Goal: Task Accomplishment & Management: Manage account settings

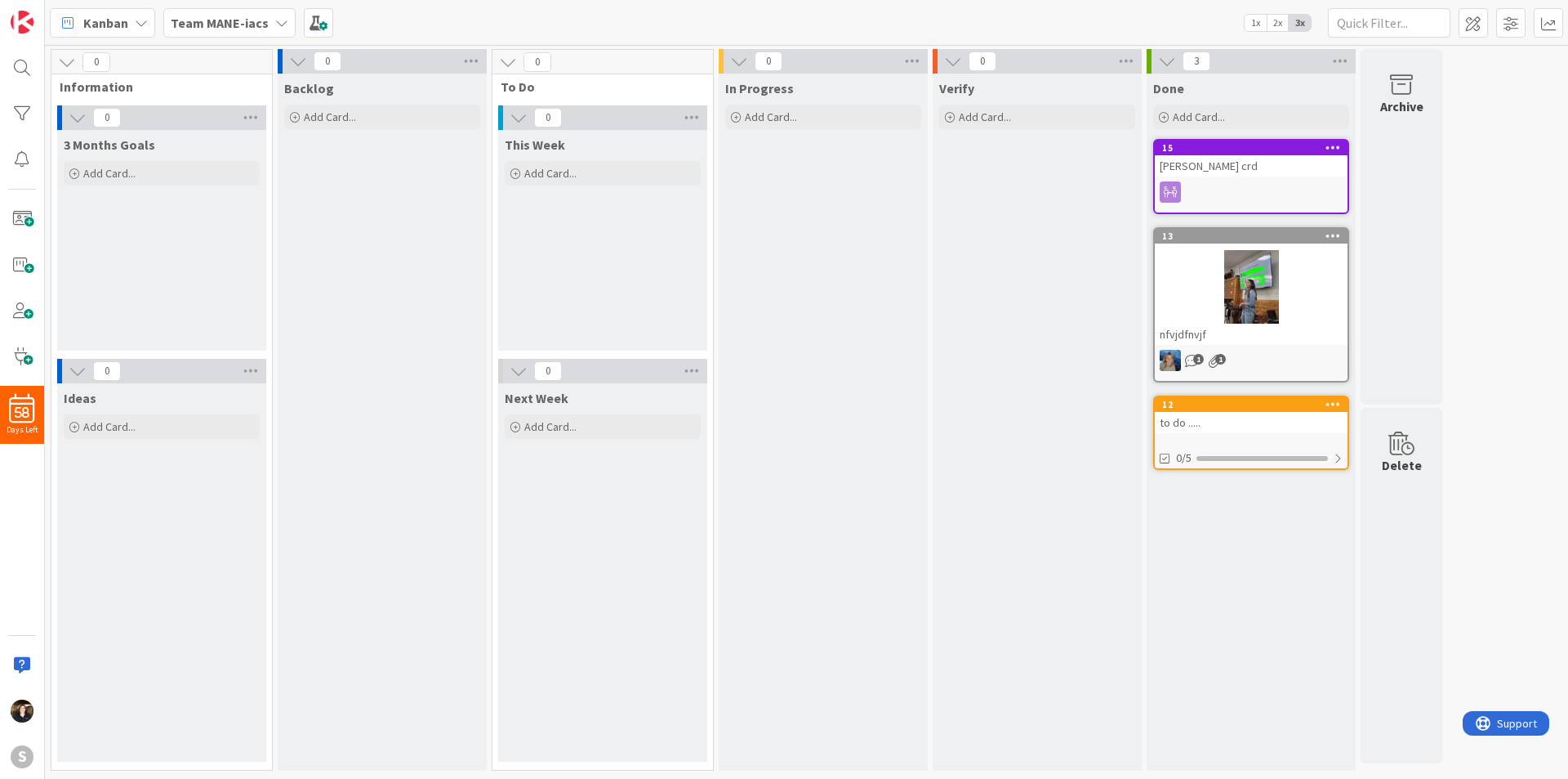
click at [251, 25] on b "Team MANE-iacs" at bounding box center [220, 23] width 98 height 16
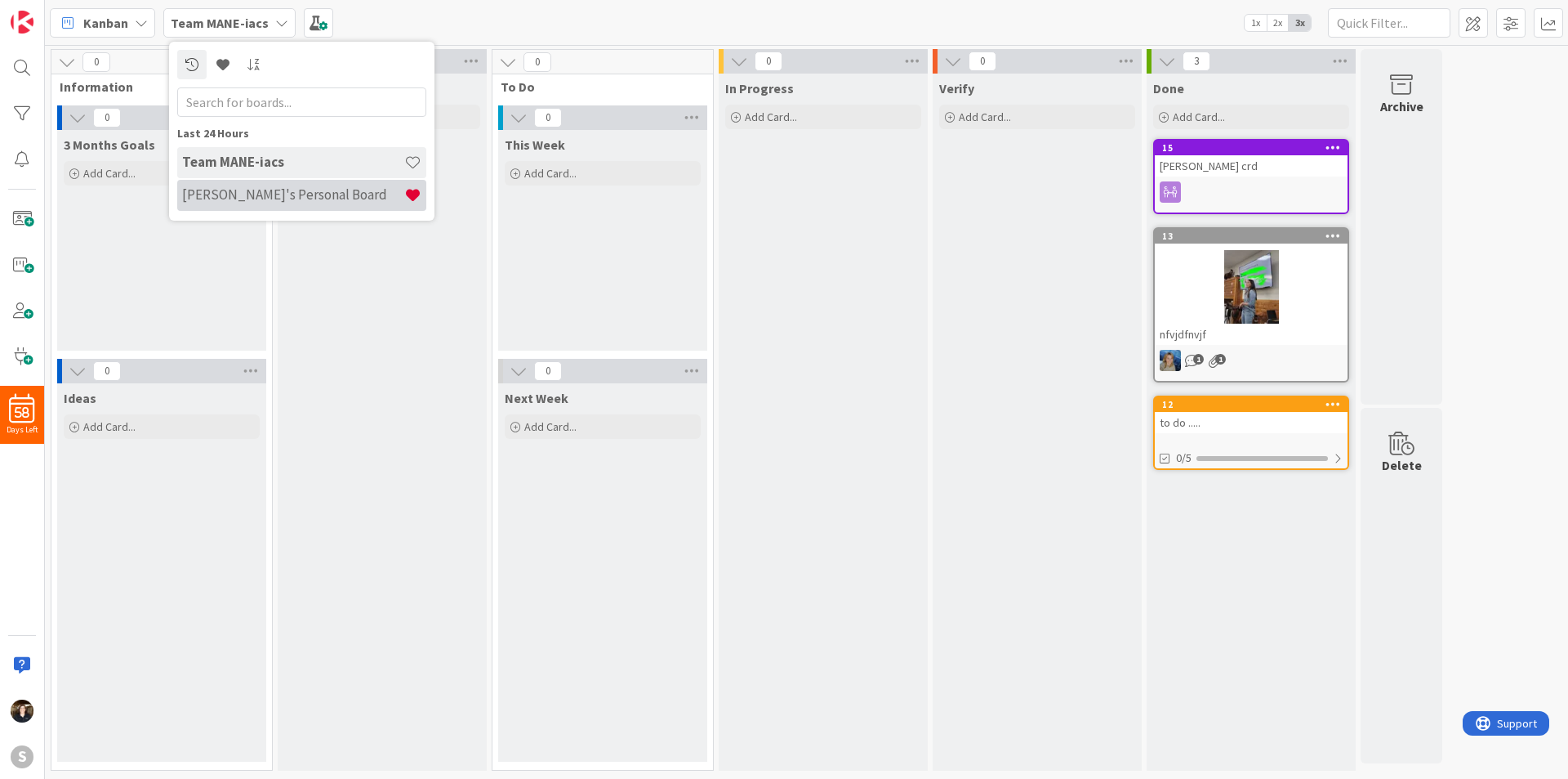
click at [247, 200] on h4 "[PERSON_NAME]'s Personal Board" at bounding box center [292, 194] width 222 height 16
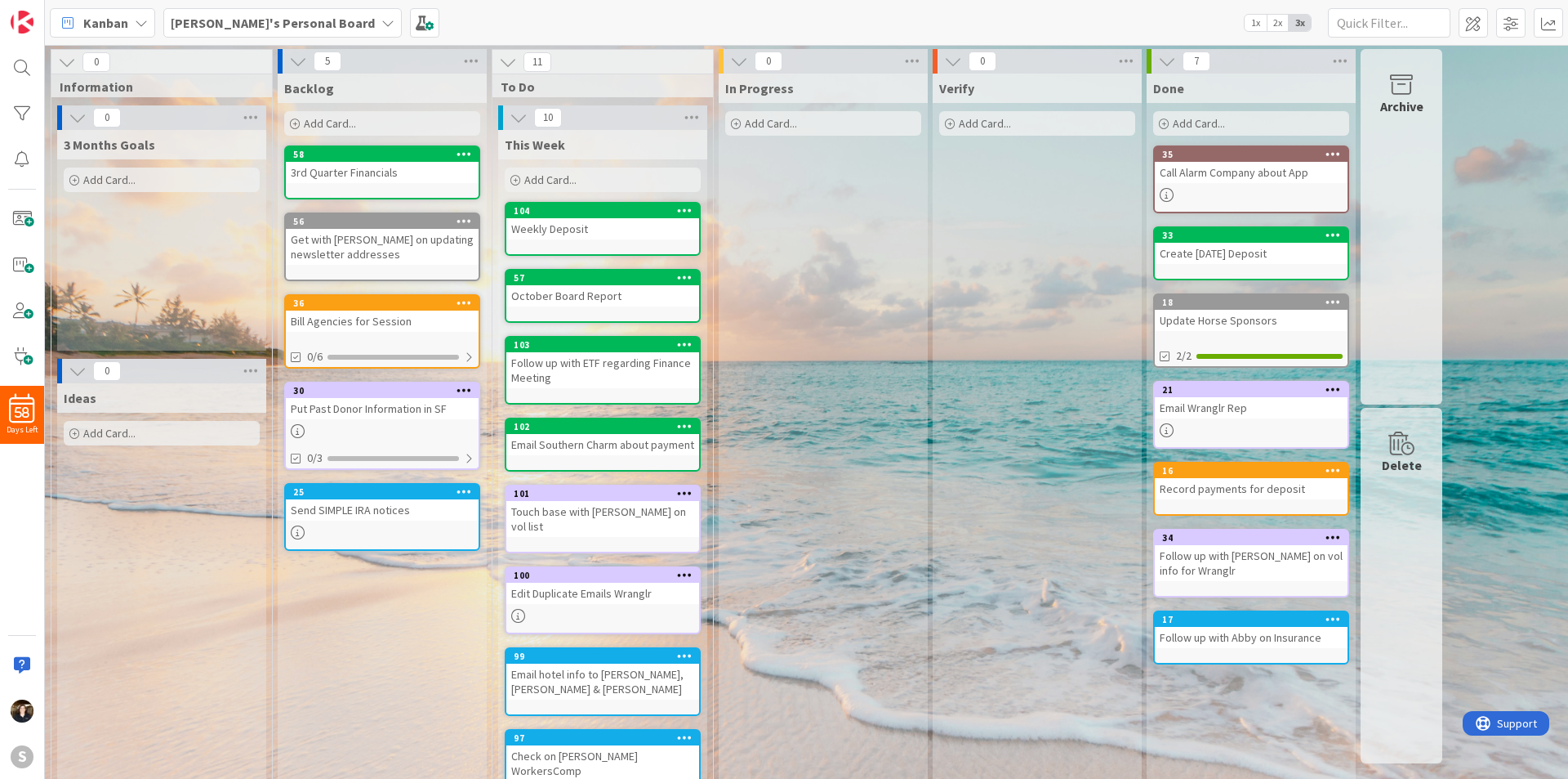
drag, startPoint x: 320, startPoint y: 113, endPoint x: 337, endPoint y: 119, distance: 18.0
click at [321, 113] on div "Add Card..." at bounding box center [382, 123] width 196 height 24
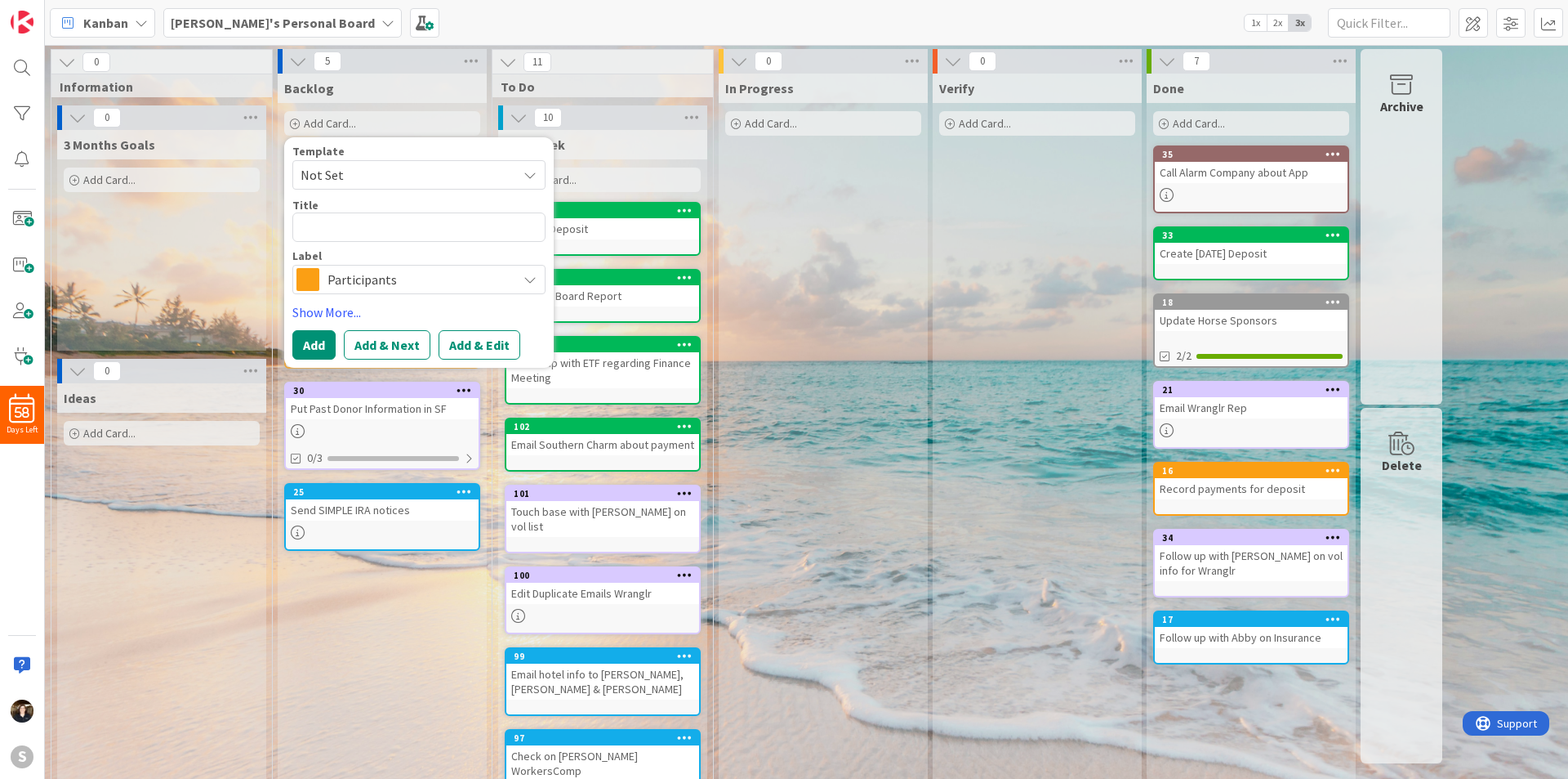
type textarea "x"
type textarea "C"
type textarea "x"
type textarea "Ct"
type textarea "x"
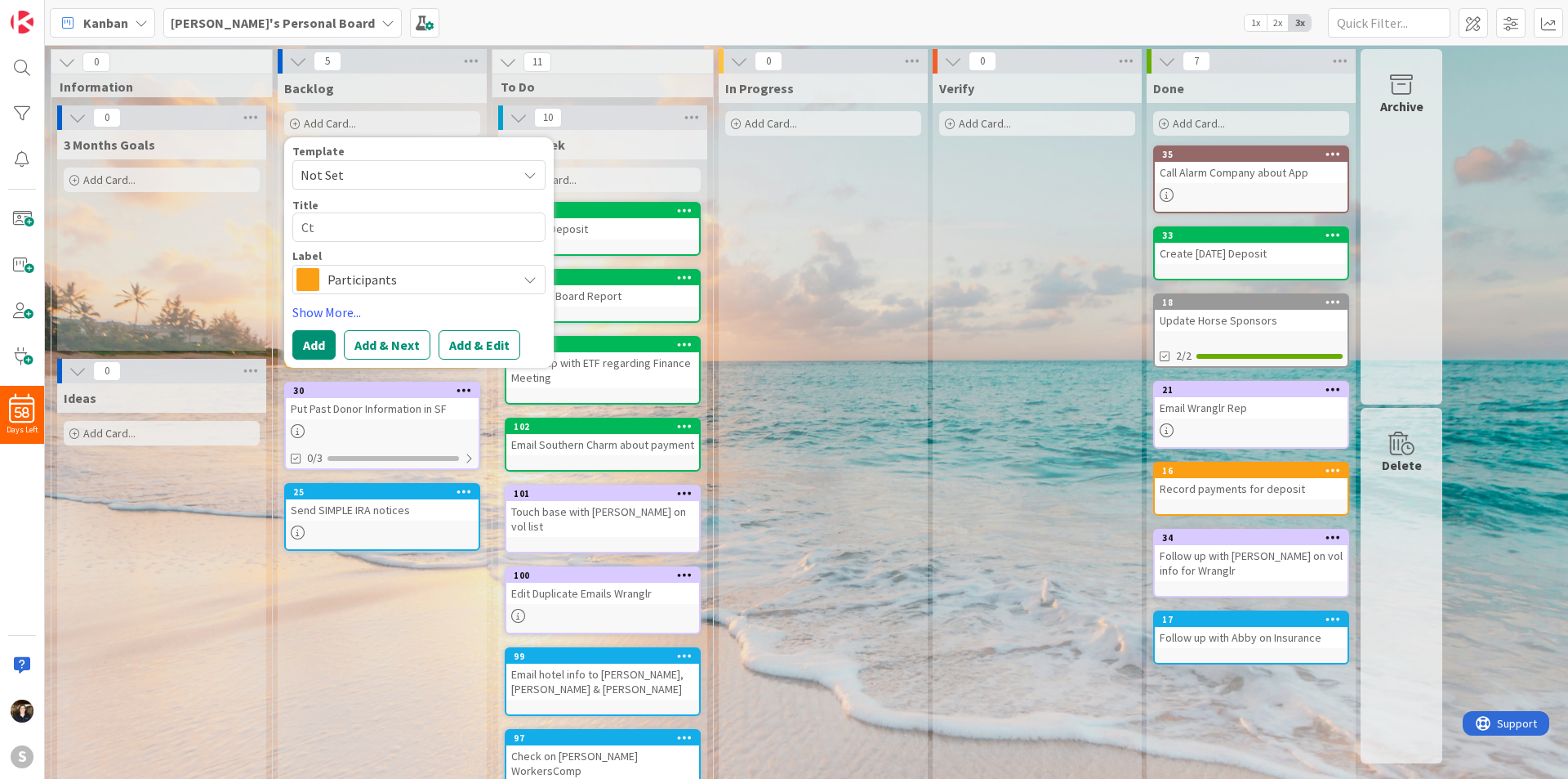
type textarea "Cto"
type textarea "x"
type textarea "Ctor"
type textarea "x"
type textarea "Cto"
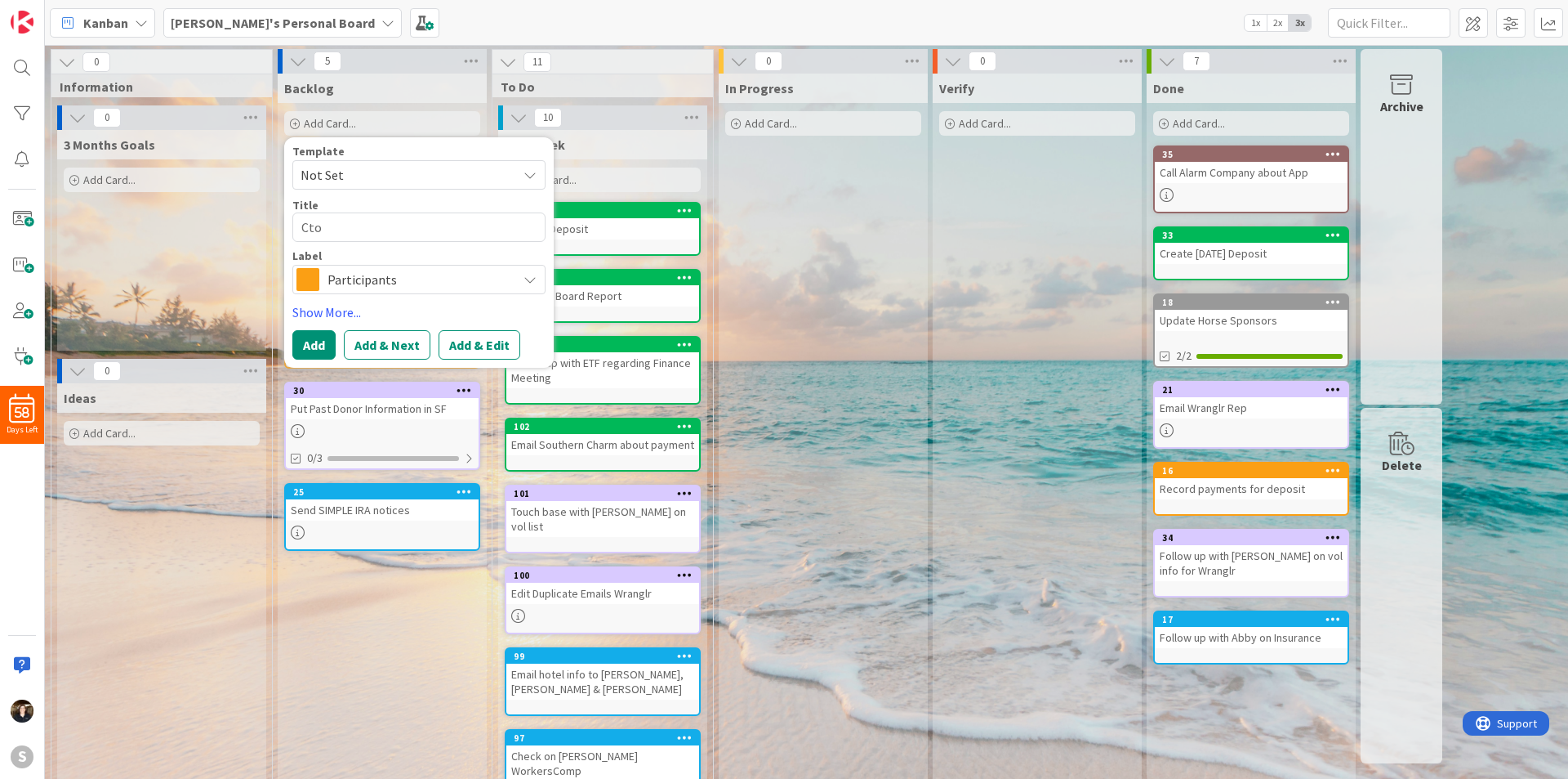
type textarea "x"
type textarea "Ct"
type textarea "x"
type textarea "C"
type textarea "x"
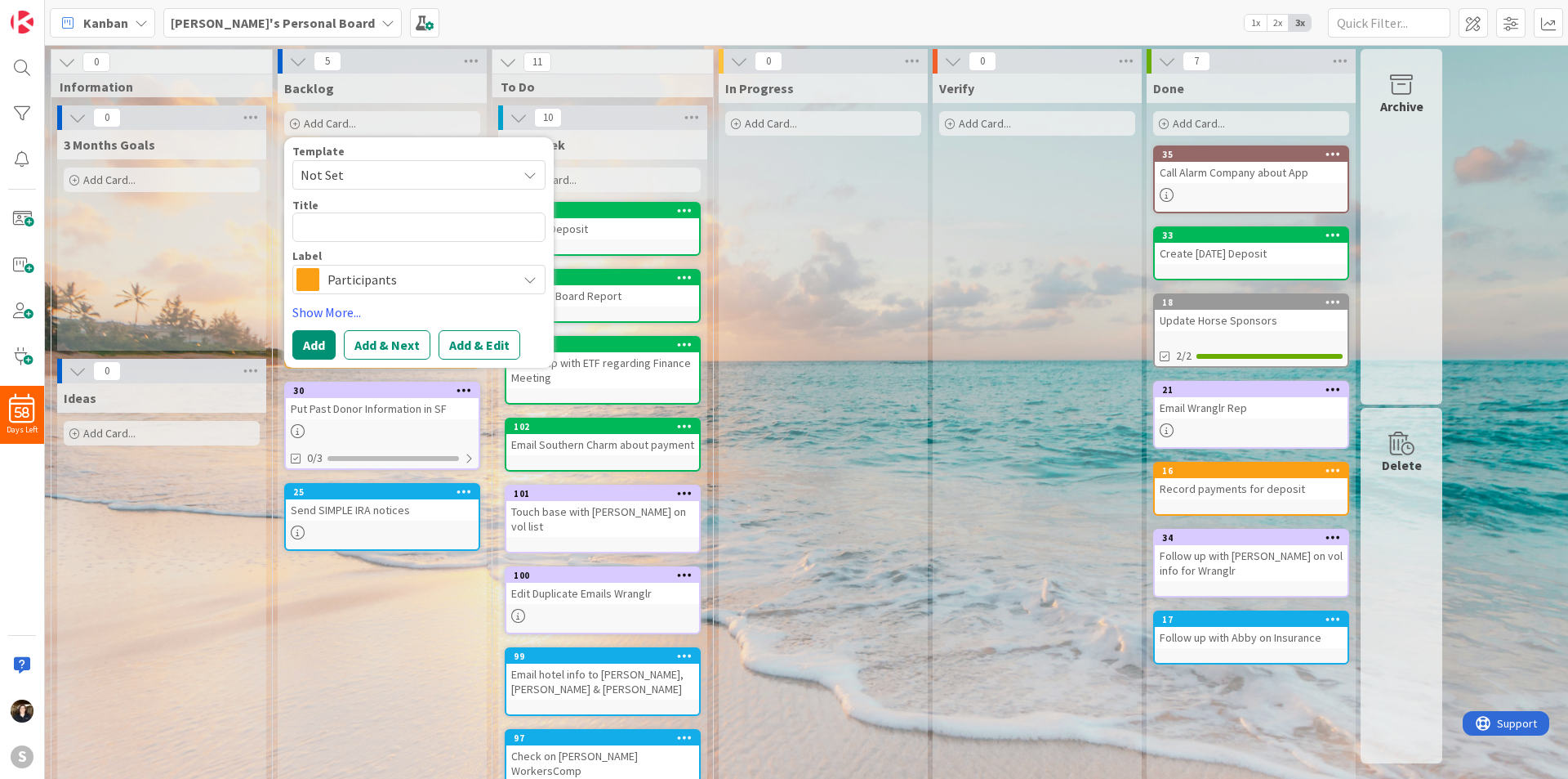
type textarea "C"
type textarea "x"
type textarea "Co"
type textarea "x"
type textarea "Con"
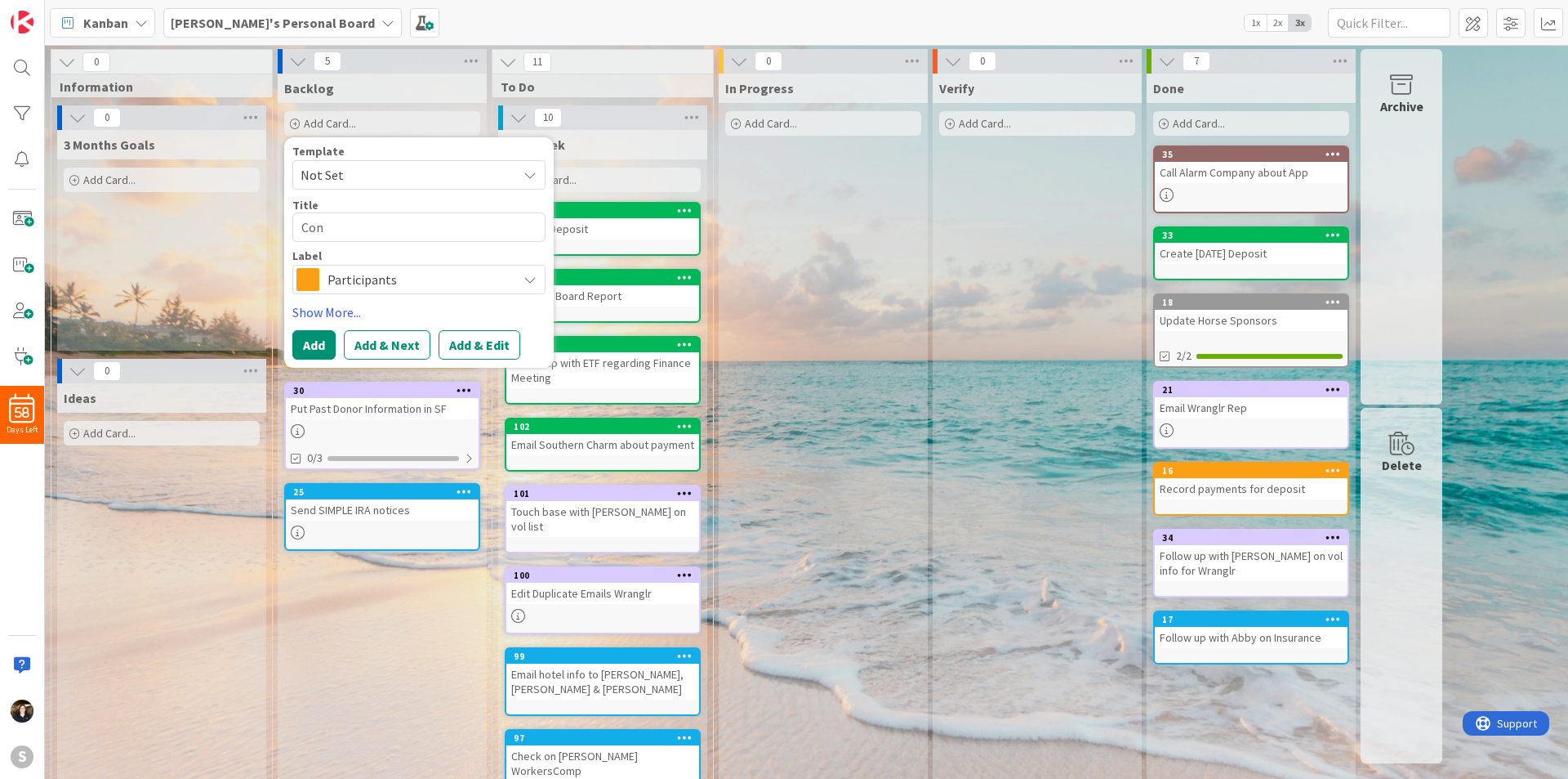
type textarea "x"
type textarea "Cont"
type textarea "x"
type textarea "Contr"
type textarea "x"
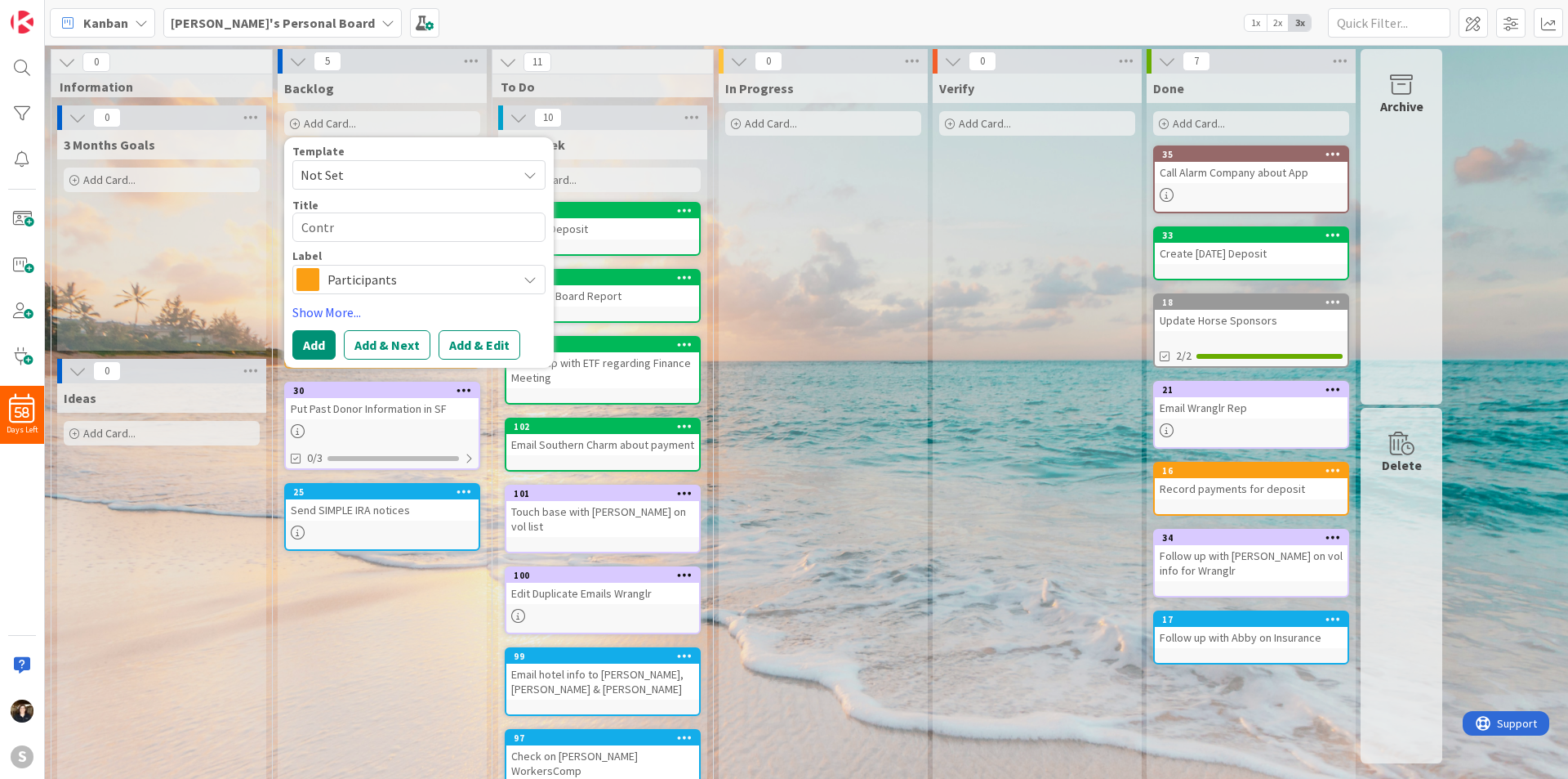
type textarea "Contra"
type textarea "x"
type textarea "Contrac"
type textarea "x"
type textarea "Contract"
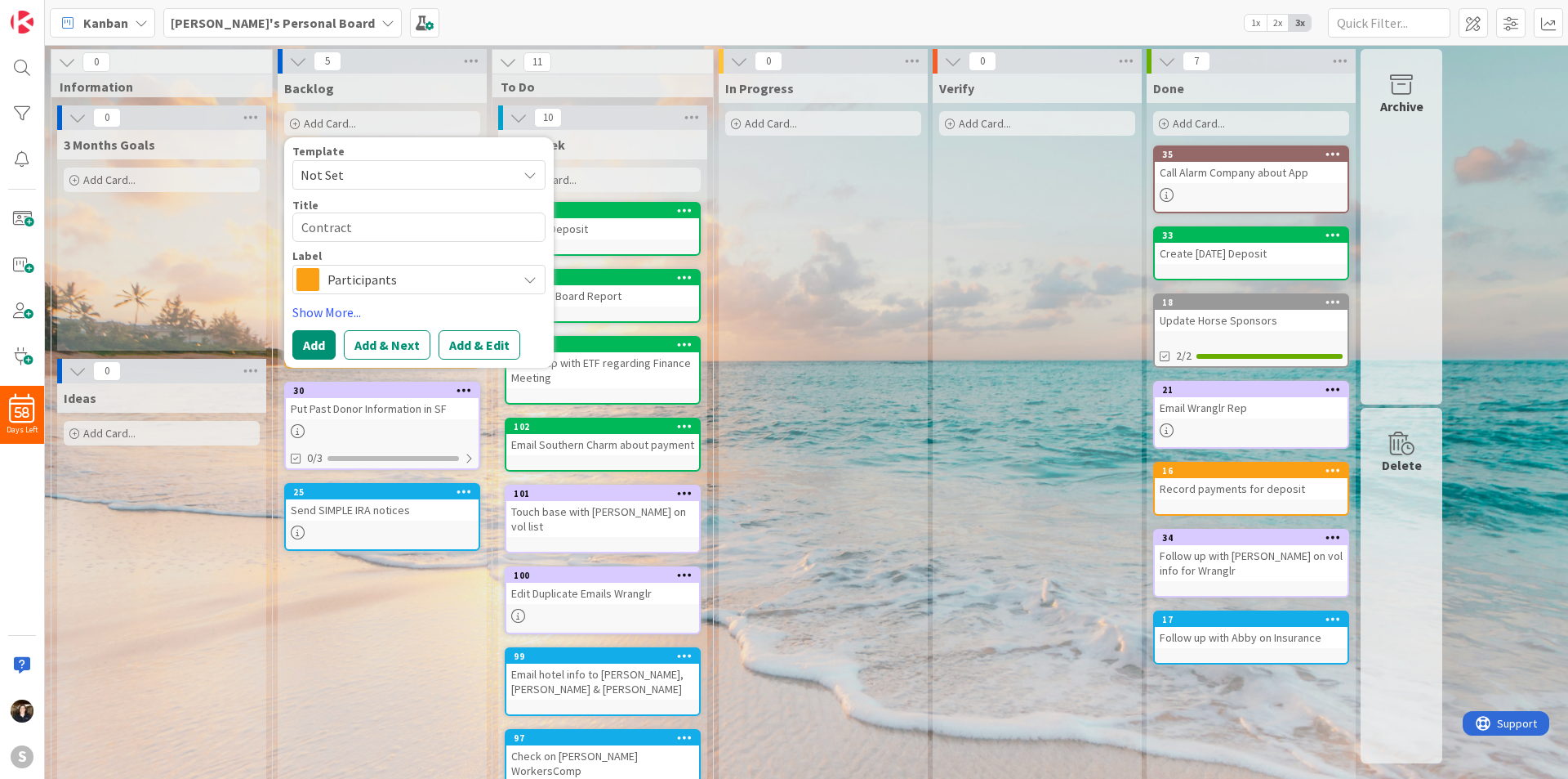
type textarea "x"
type textarea "Contracts"
type textarea "x"
type textarea "Contracts"
type textarea "x"
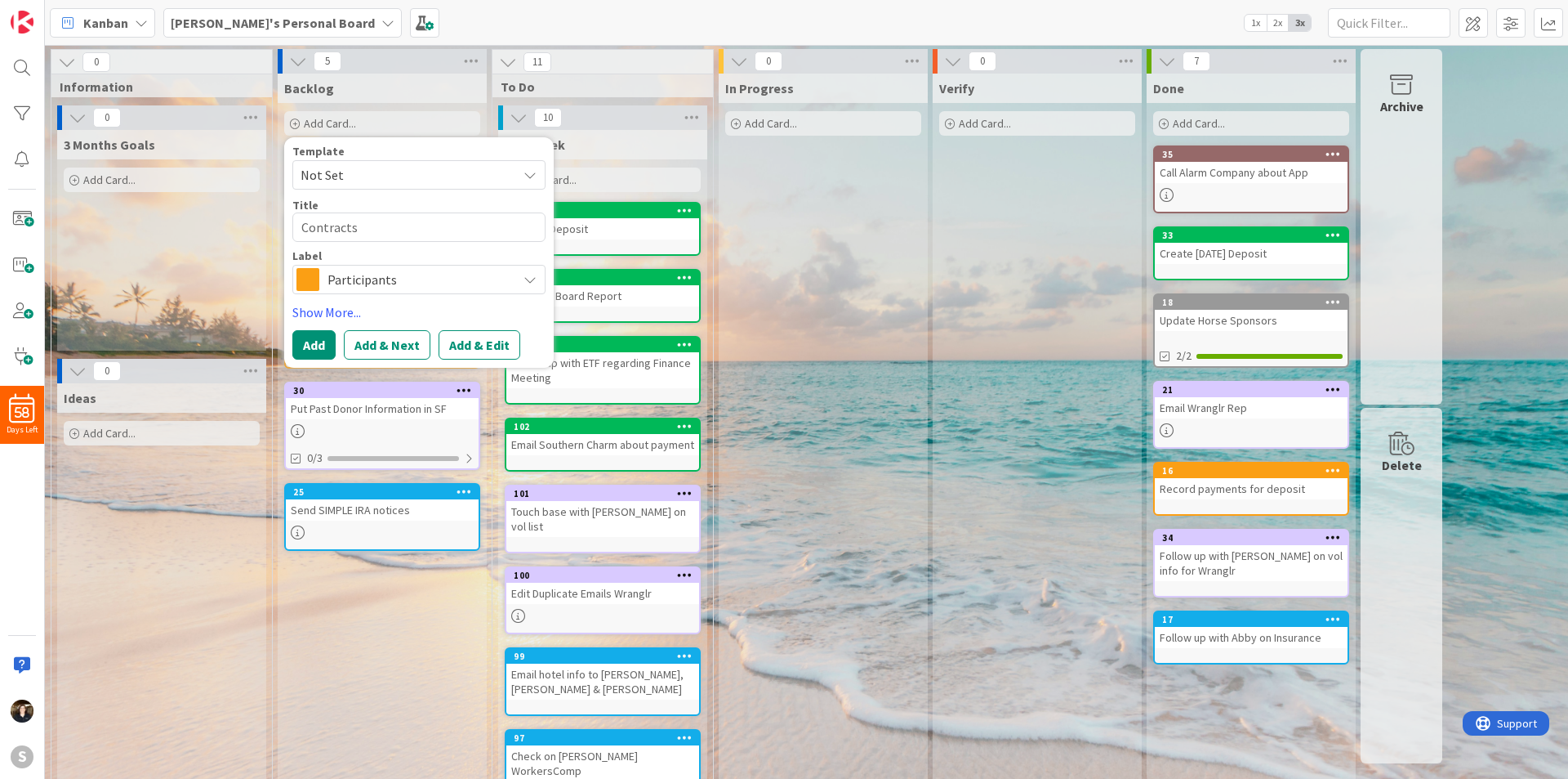
type textarea "Contracts f"
type textarea "x"
type textarea "Contracts fo"
type textarea "x"
type textarea "Contracts for"
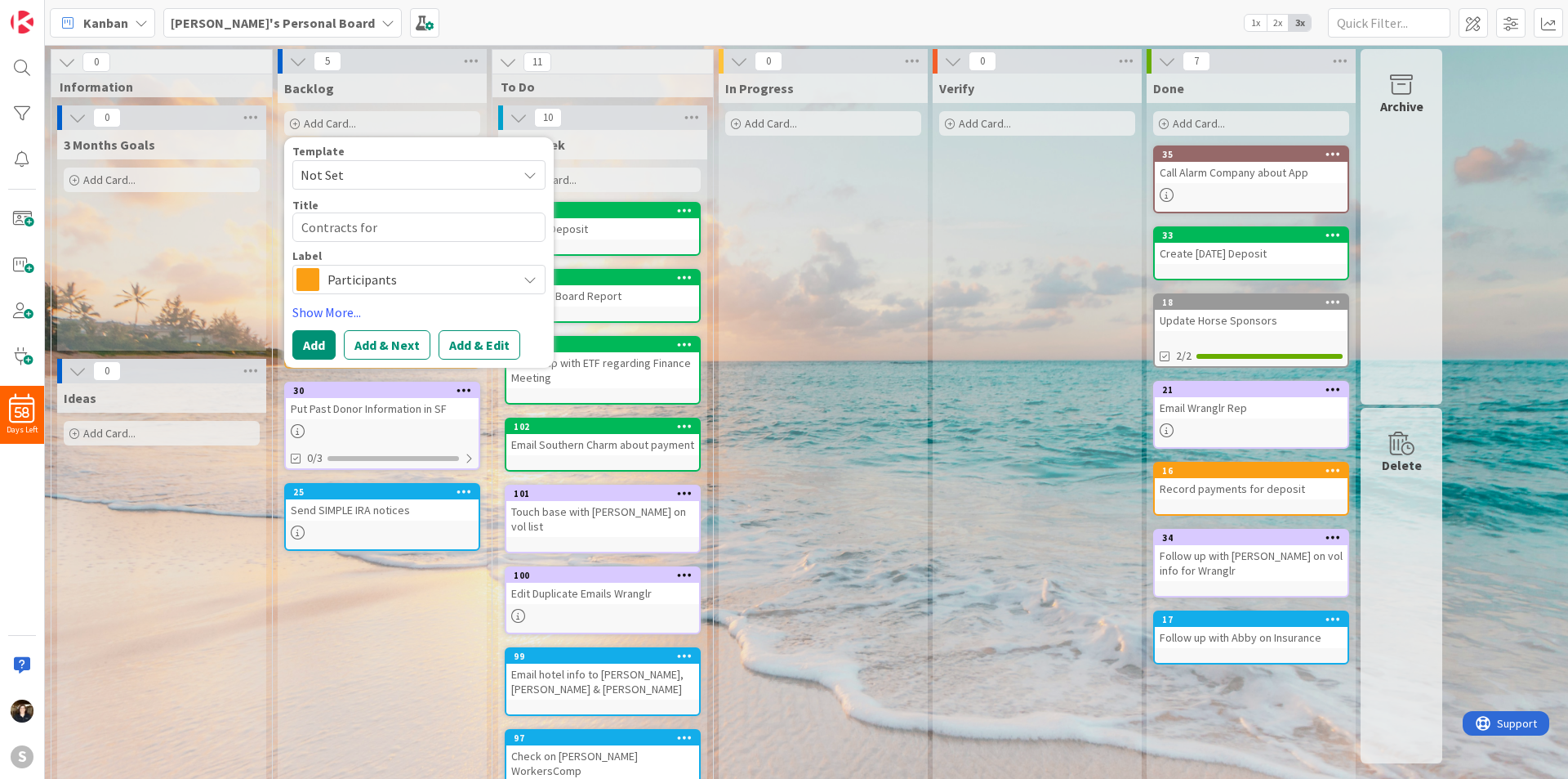
type textarea "x"
type textarea "Contracts for"
type textarea "x"
type textarea "Contracts for O"
type textarea "x"
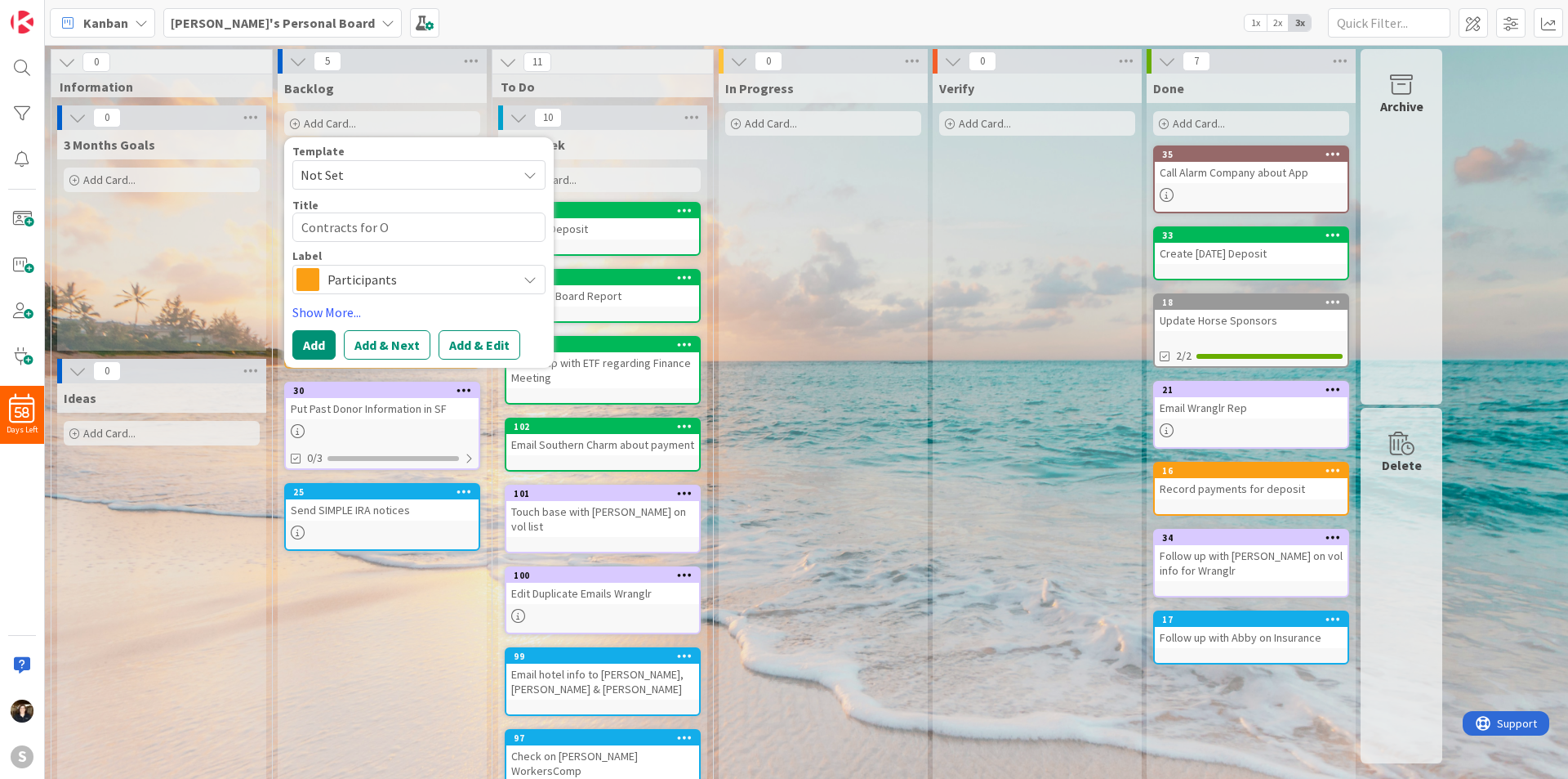
type textarea "Contracts for Oc"
type textarea "x"
type textarea "Contracts for Oct"
type textarea "x"
type textarea "Contracts for Oct"
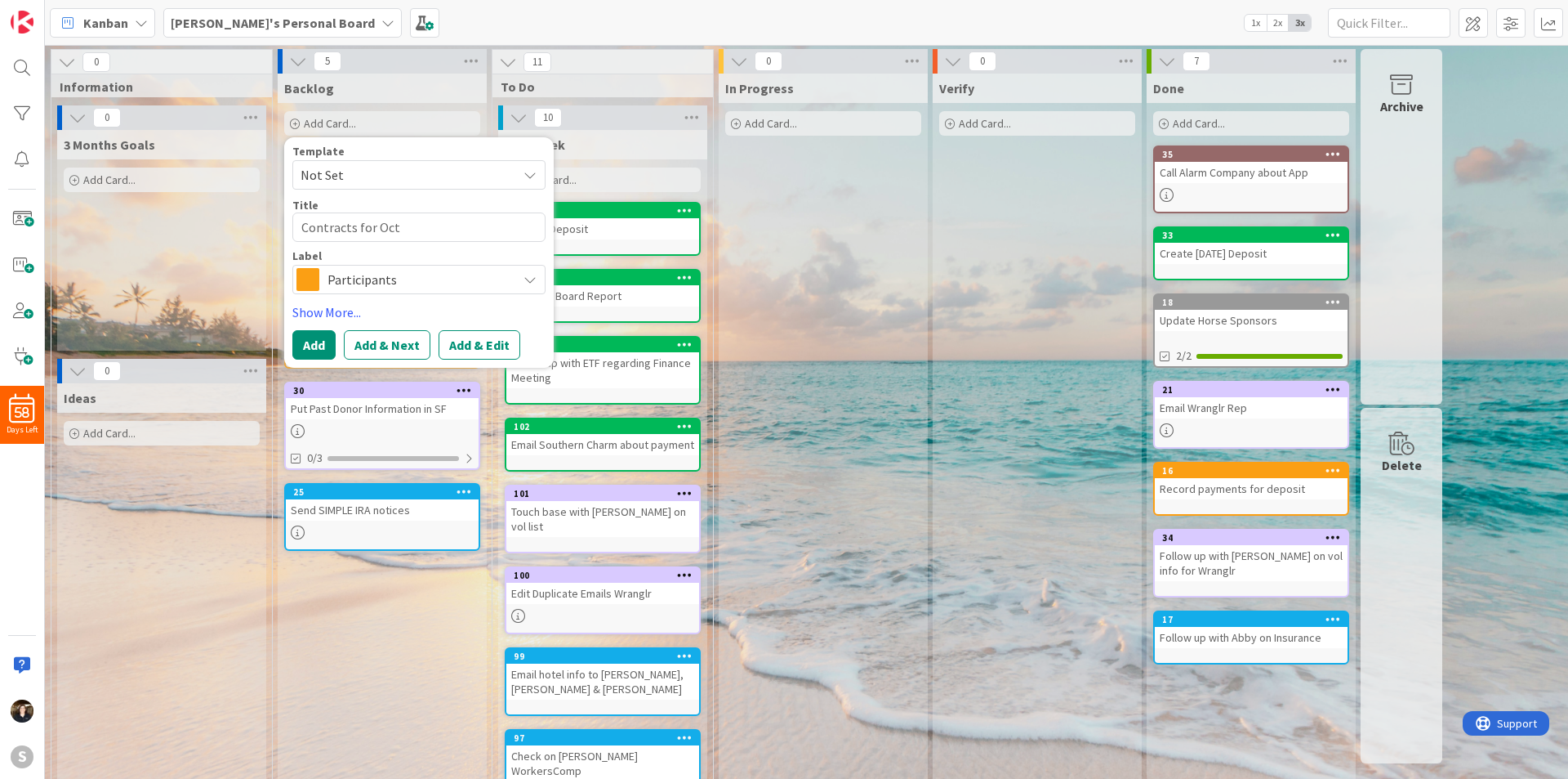
type textarea "x"
type textarea "Contracts for [DATE]"
type textarea "x"
type textarea "Contracts for [DATE]"
type textarea "x"
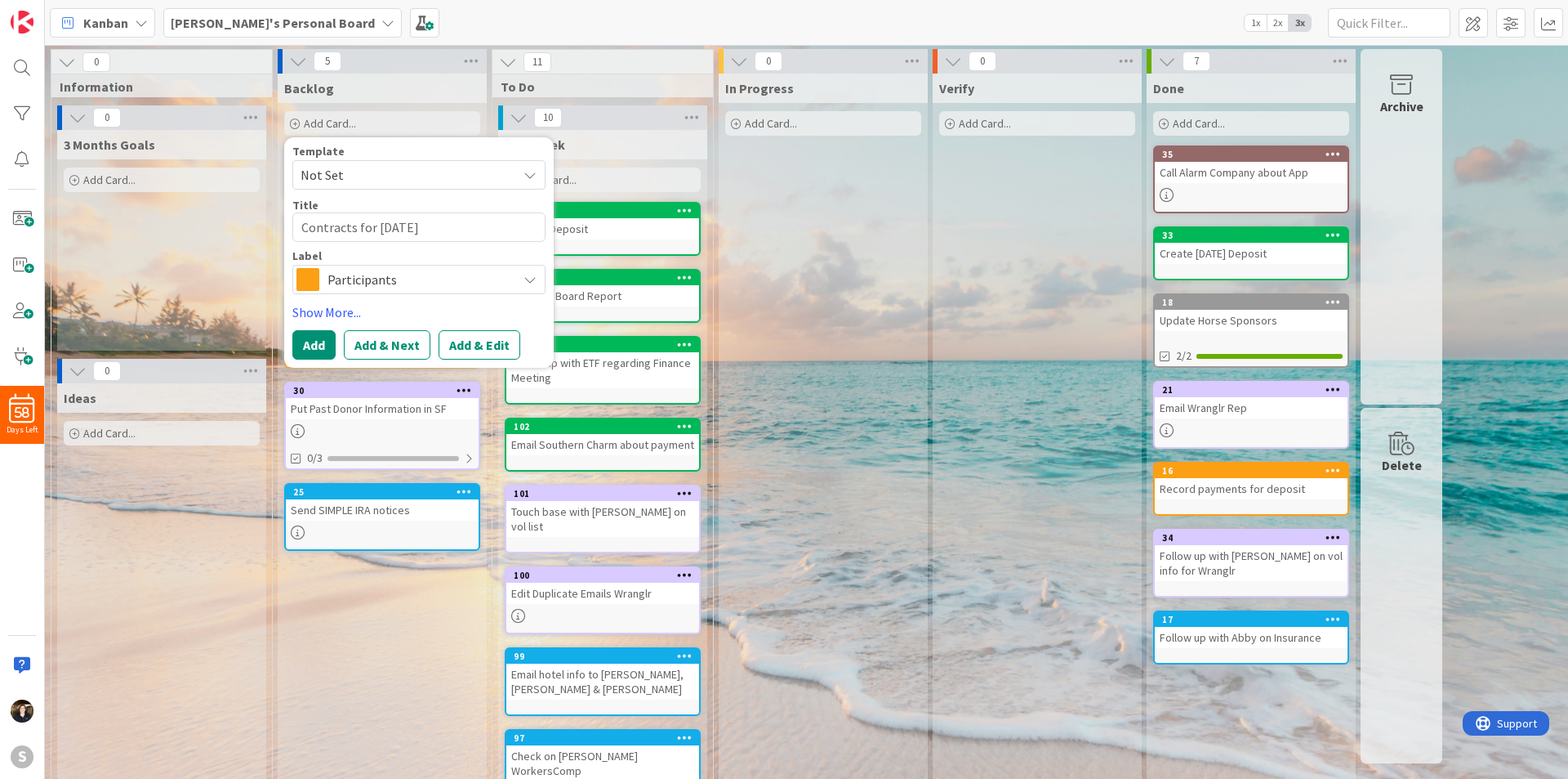
type textarea "Contracts for [DATE]"
type textarea "x"
type textarea "Contracts for [DATE] &"
type textarea "x"
type textarea "Contracts for [DATE] &"
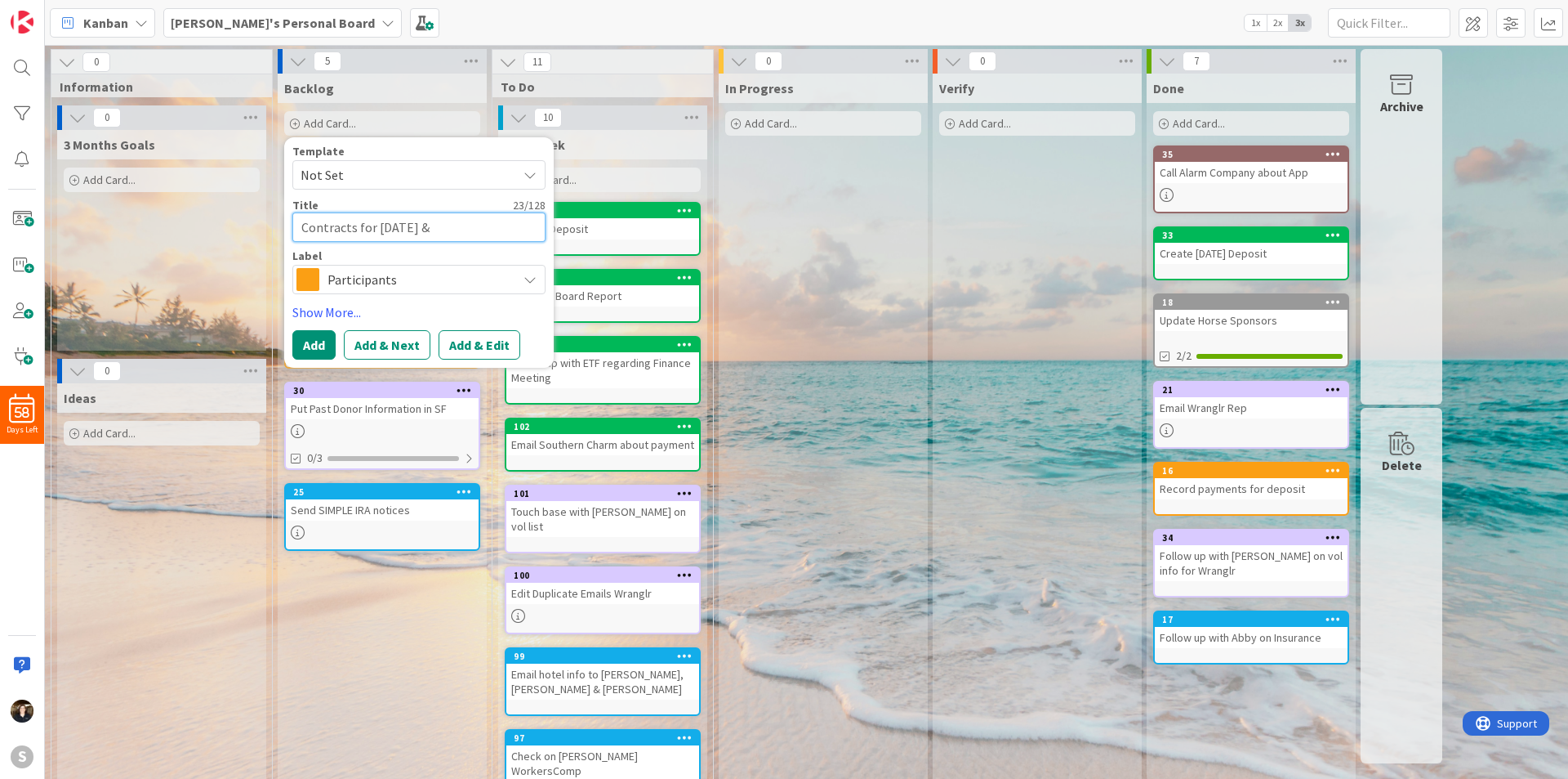
type textarea "x"
type textarea "Contracts for [DATE] & 1"
type textarea "x"
type textarea "Contracts for [DATE] & [DATE]"
type textarea "x"
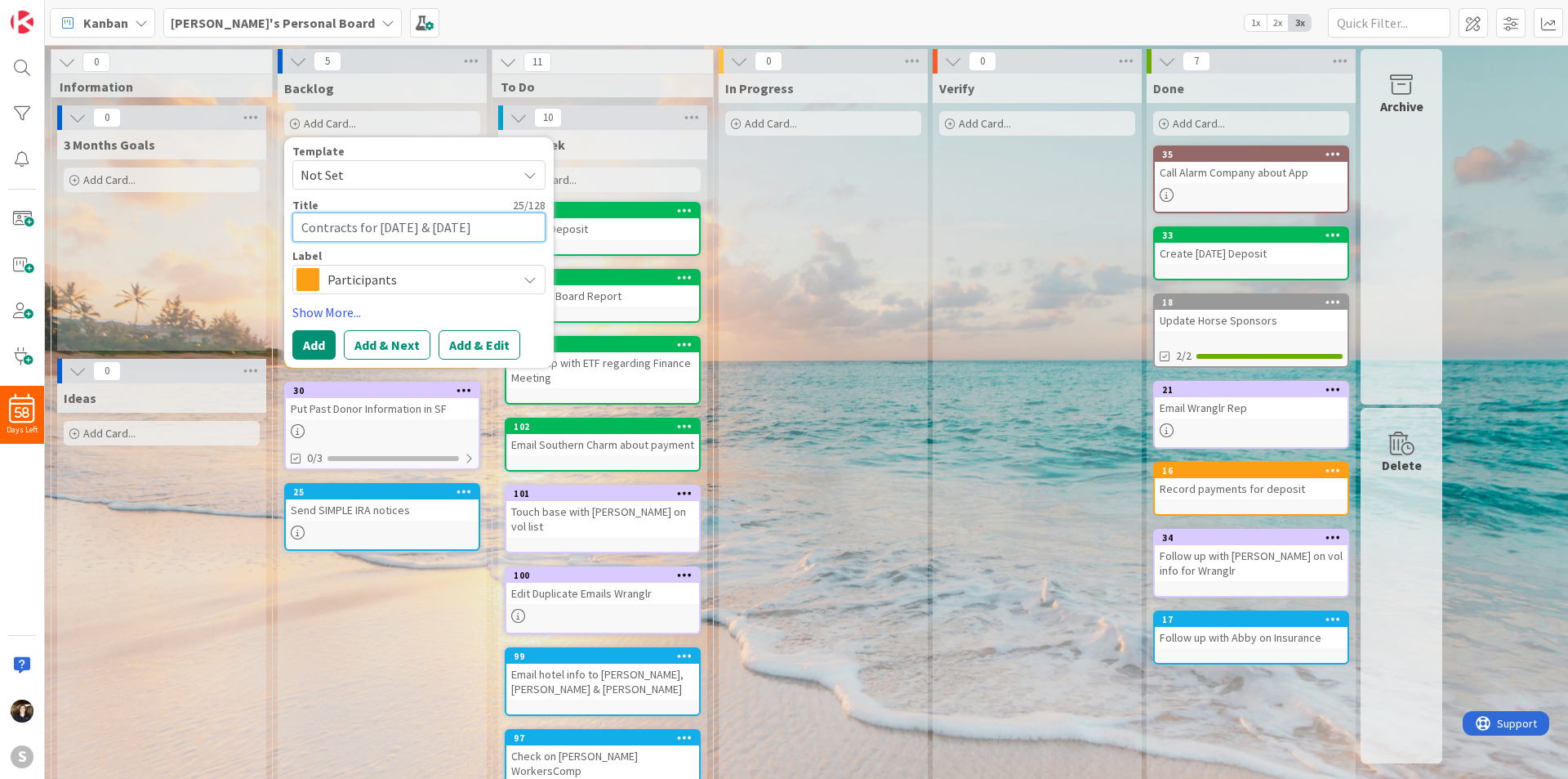
type textarea "Contracts for [DATE] & [DATE]"
type textarea "x"
type textarea "Contracts for [DATE] & [DATE] m"
type textarea "x"
type textarea "Contracts for [DATE] & [DATE] mi"
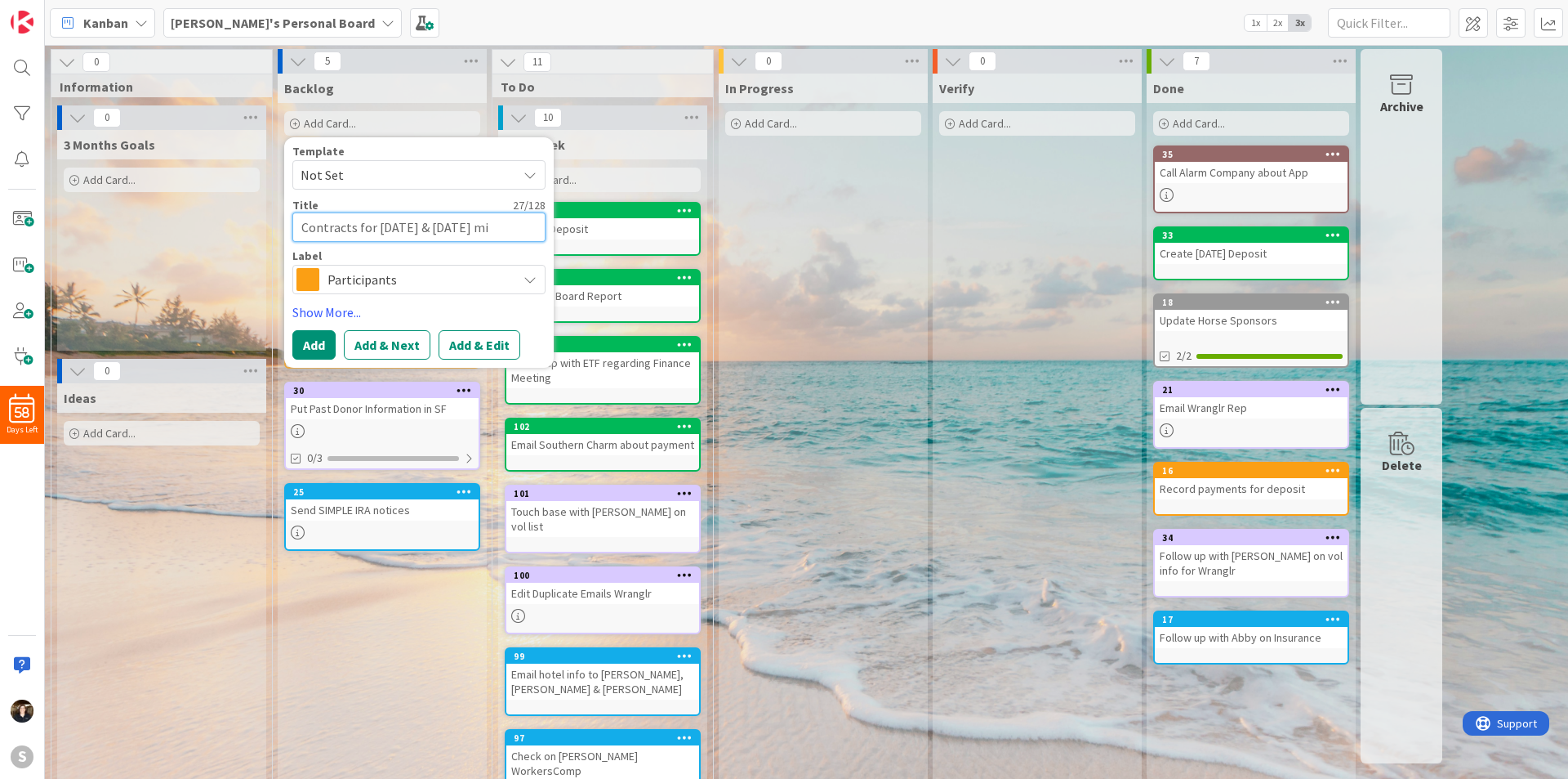
type textarea "x"
type textarea "Contracts for [DATE] & [DATE] min"
type textarea "x"
type textarea "Contracts for [DATE] & [DATE] mini"
type textarea "x"
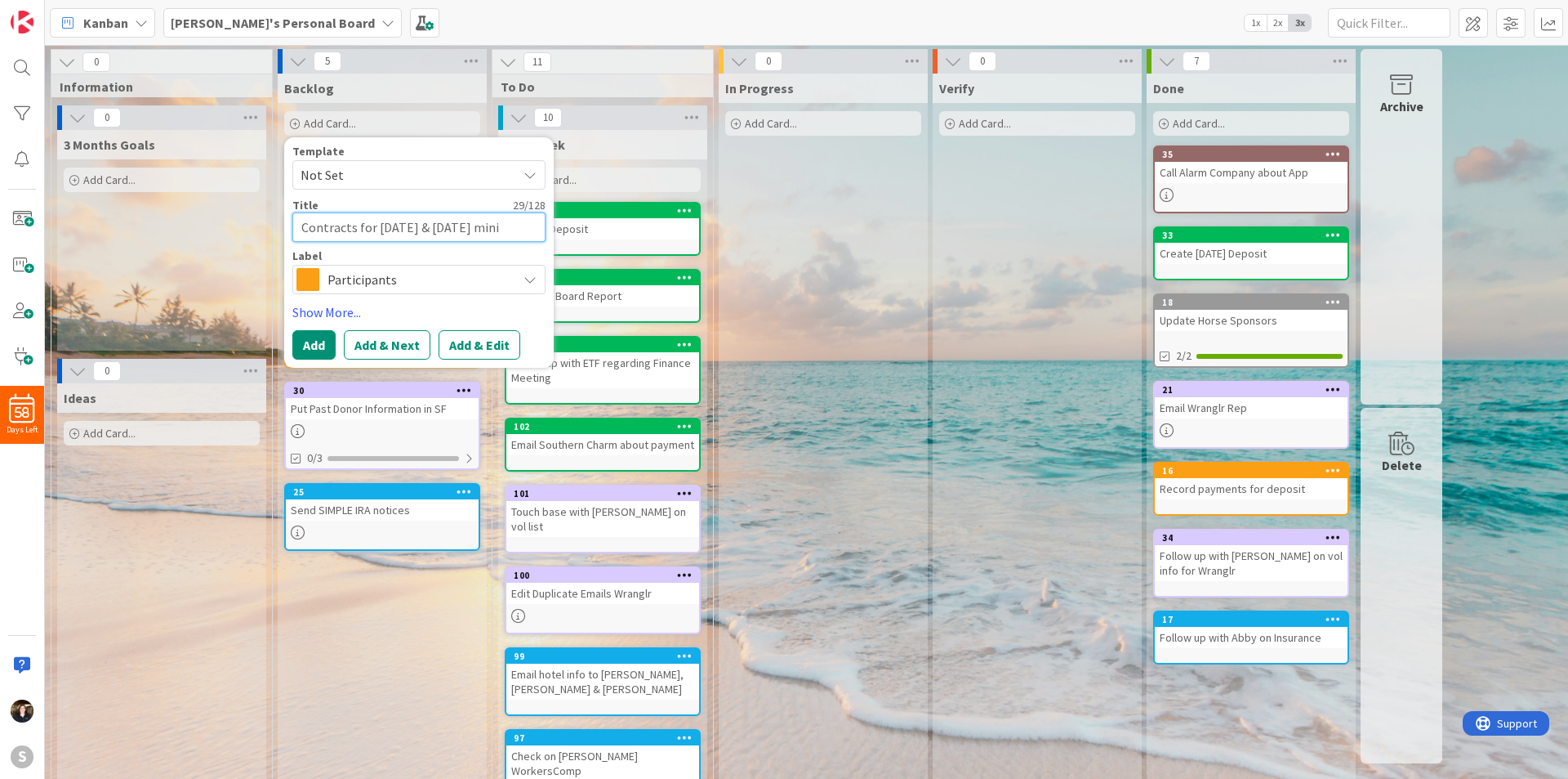
type textarea "Contracts for [DATE] & [DATE] minis"
type textarea "x"
type textarea "Contracts for [DATE] & [DATE] minis"
type textarea "x"
type textarea "Contracts for [DATE] & [DATE] minis v"
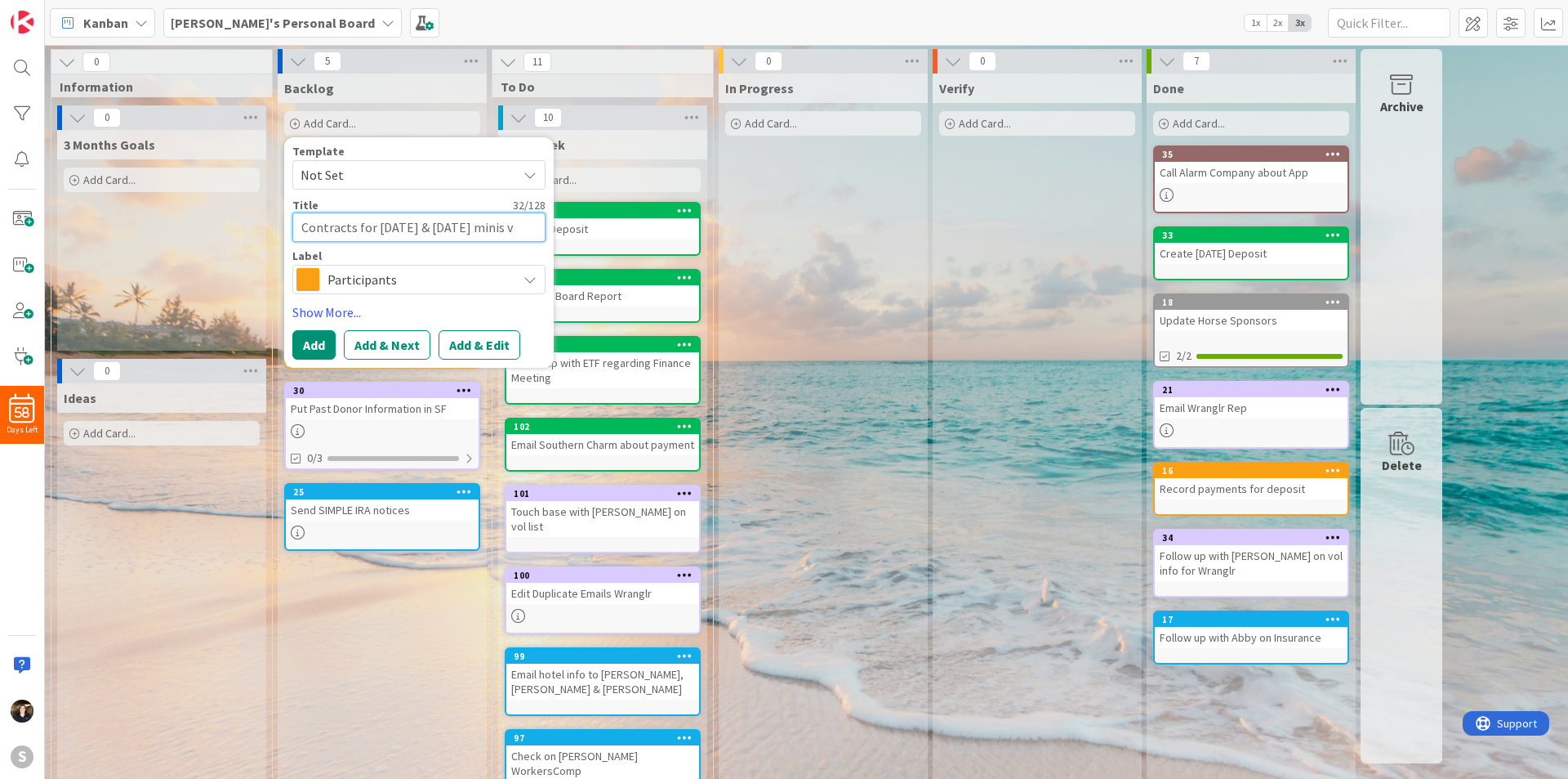
type textarea "x"
type textarea "Contracts for [DATE] & [DATE] minis vi"
type textarea "x"
type textarea "Contracts for [DATE] & [DATE] minis vis"
type textarea "x"
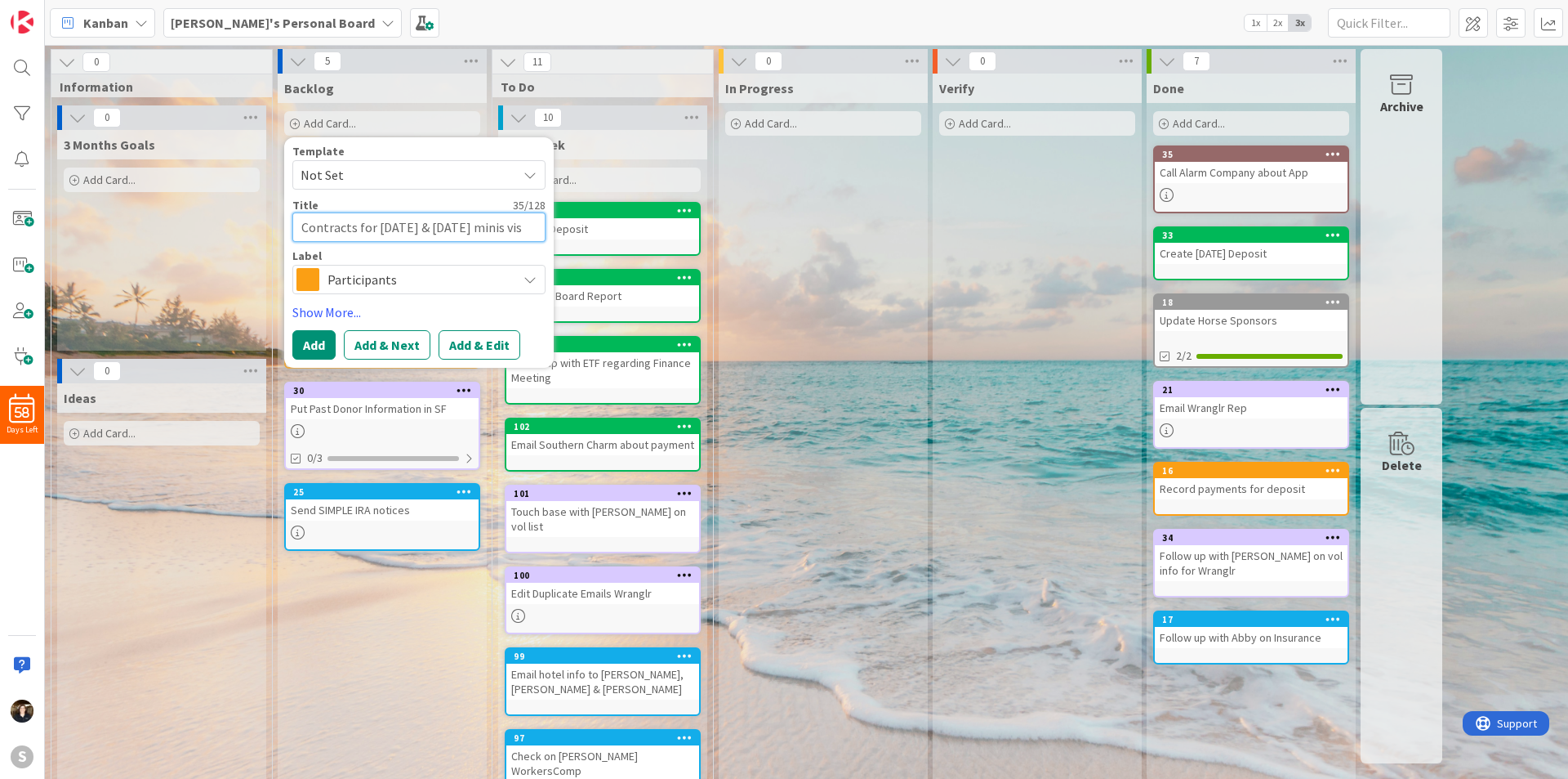
type textarea "Contracts for [DATE] & [DATE] minis vist"
type textarea "x"
type textarea "Contracts for [DATE] & [DATE] minis vis"
type textarea "x"
type textarea "Contracts for [DATE] & [DATE] minis visi"
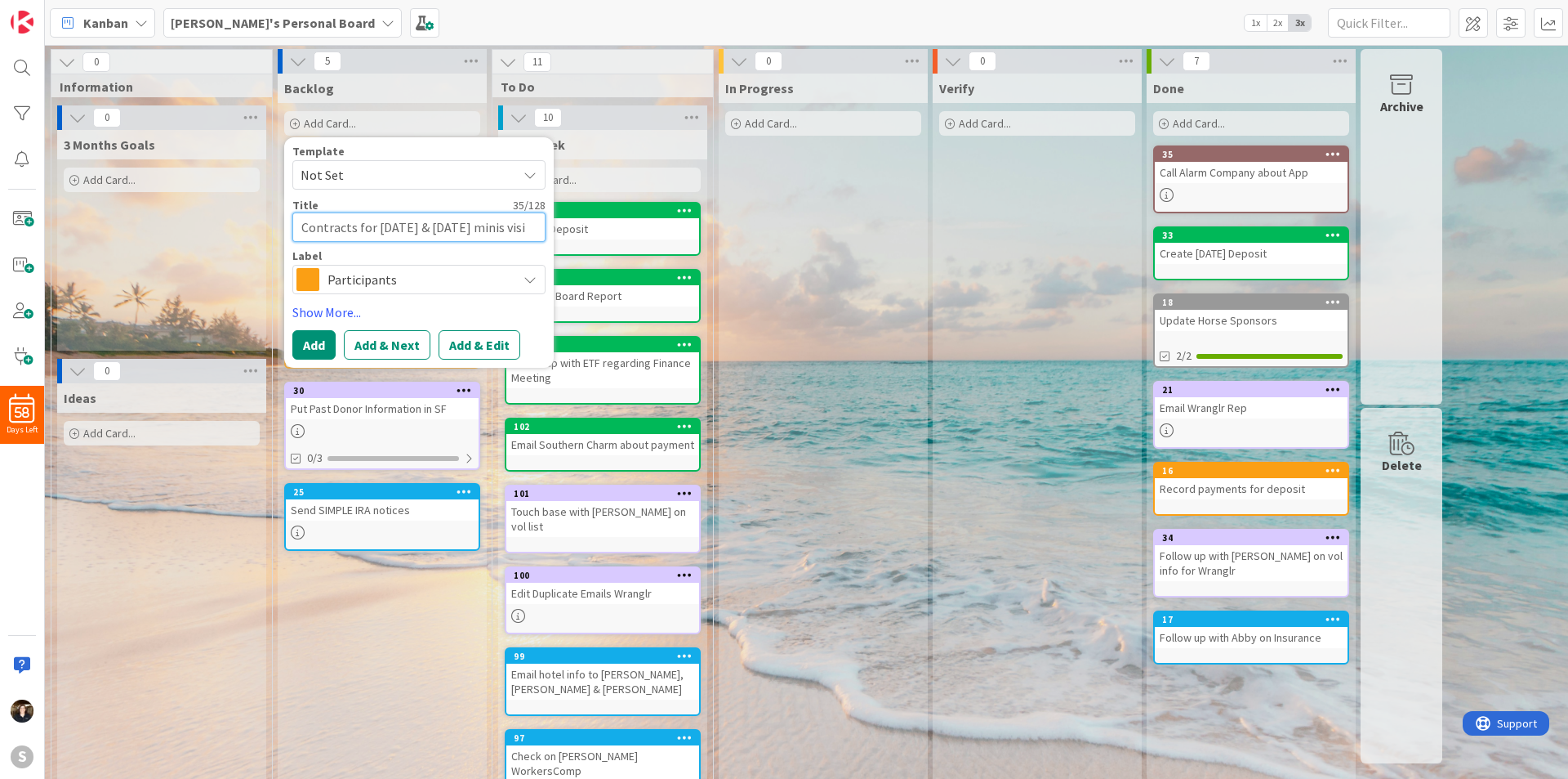
type textarea "x"
type textarea "Contracts for [DATE] & [DATE] minis visis"
type textarea "x"
type textarea "Contracts for [DATE] & [DATE] minis visi"
type textarea "x"
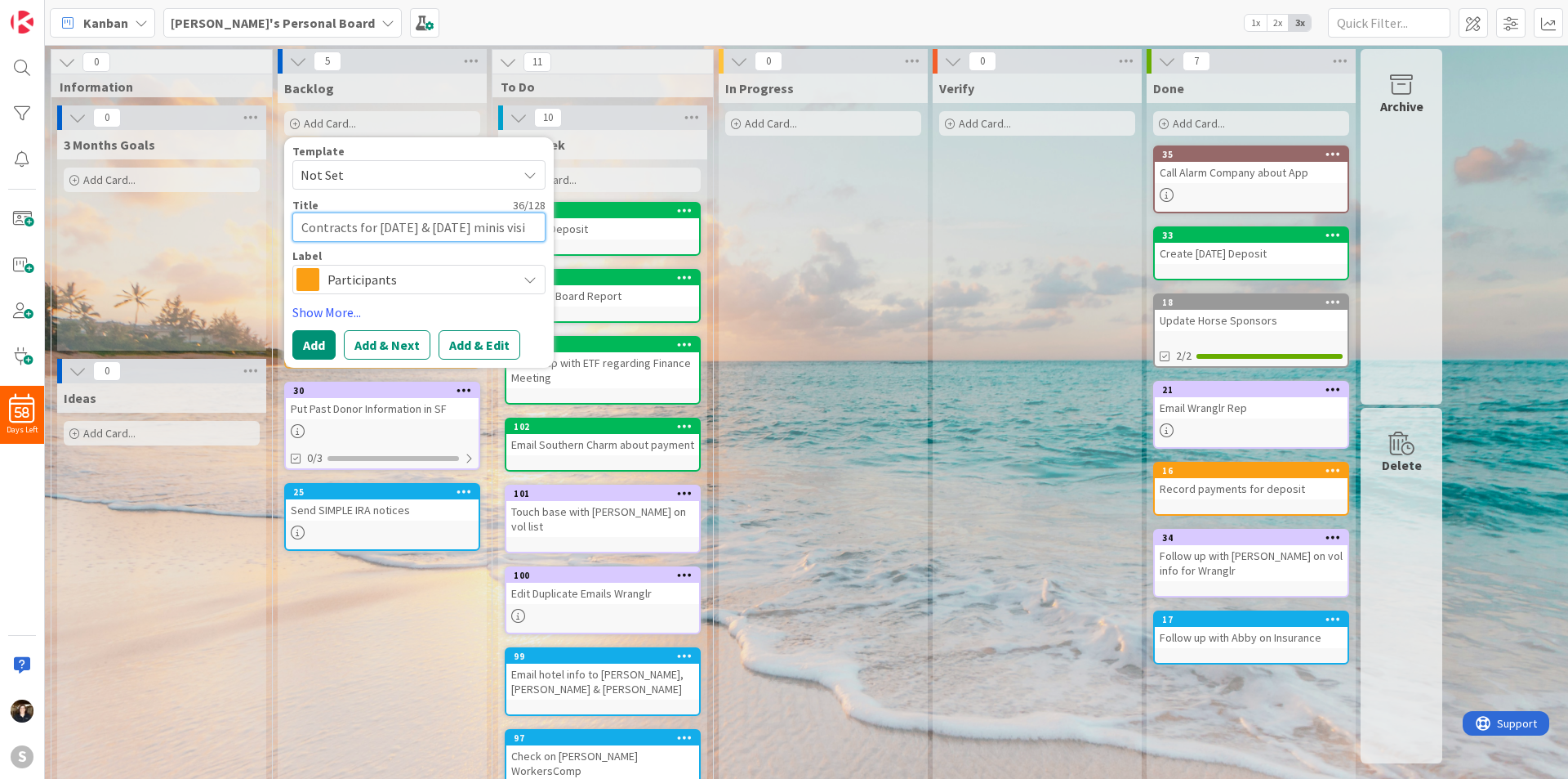
type textarea "Contracts for [DATE] & [DATE] minis visit"
type textarea "x"
type textarea "Contracts for [DATE] & [DATE] minis visits"
click at [508, 271] on span "Participants" at bounding box center [418, 279] width 181 height 23
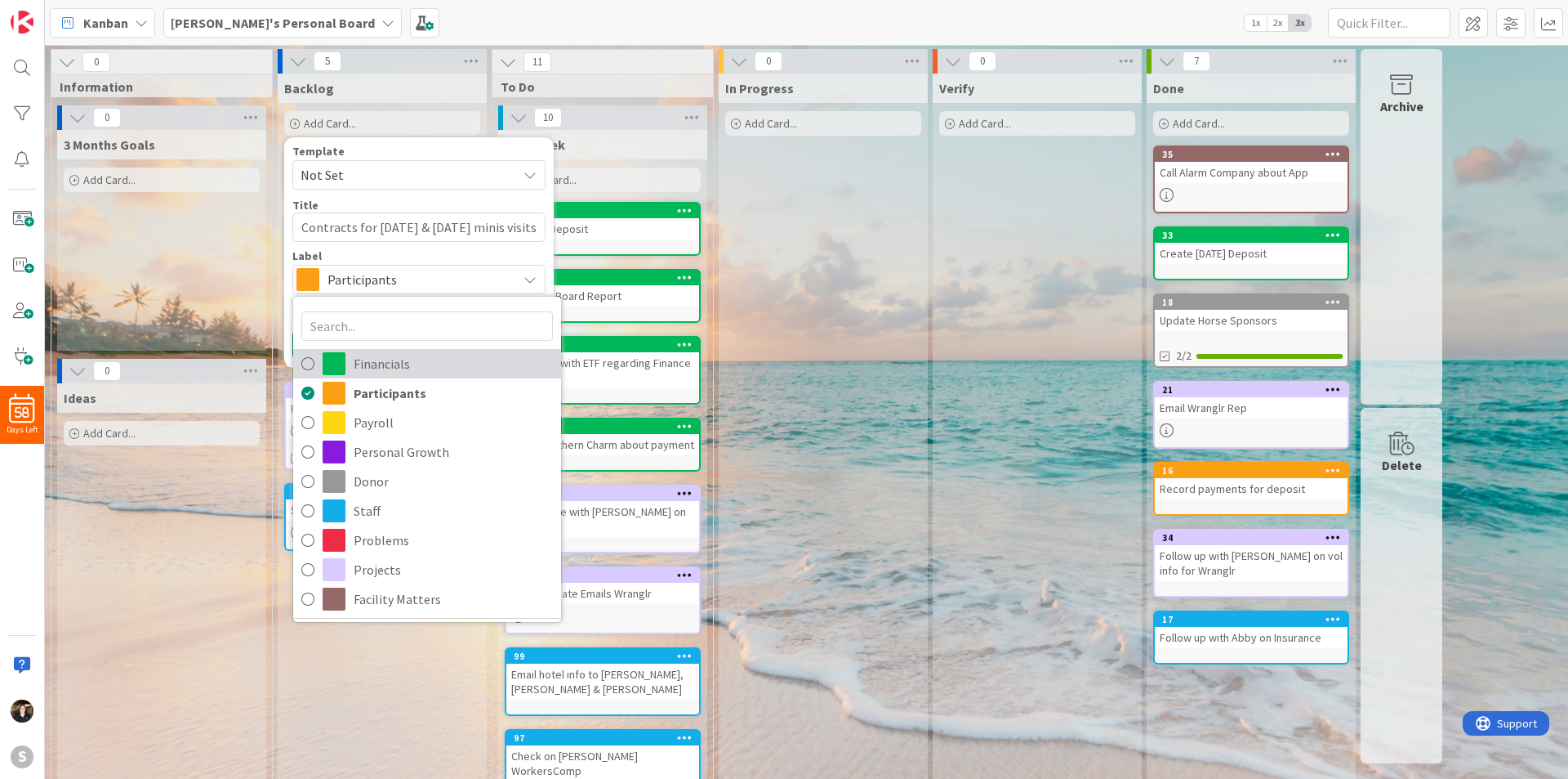
click at [311, 361] on icon at bounding box center [308, 363] width 13 height 24
type textarea "x"
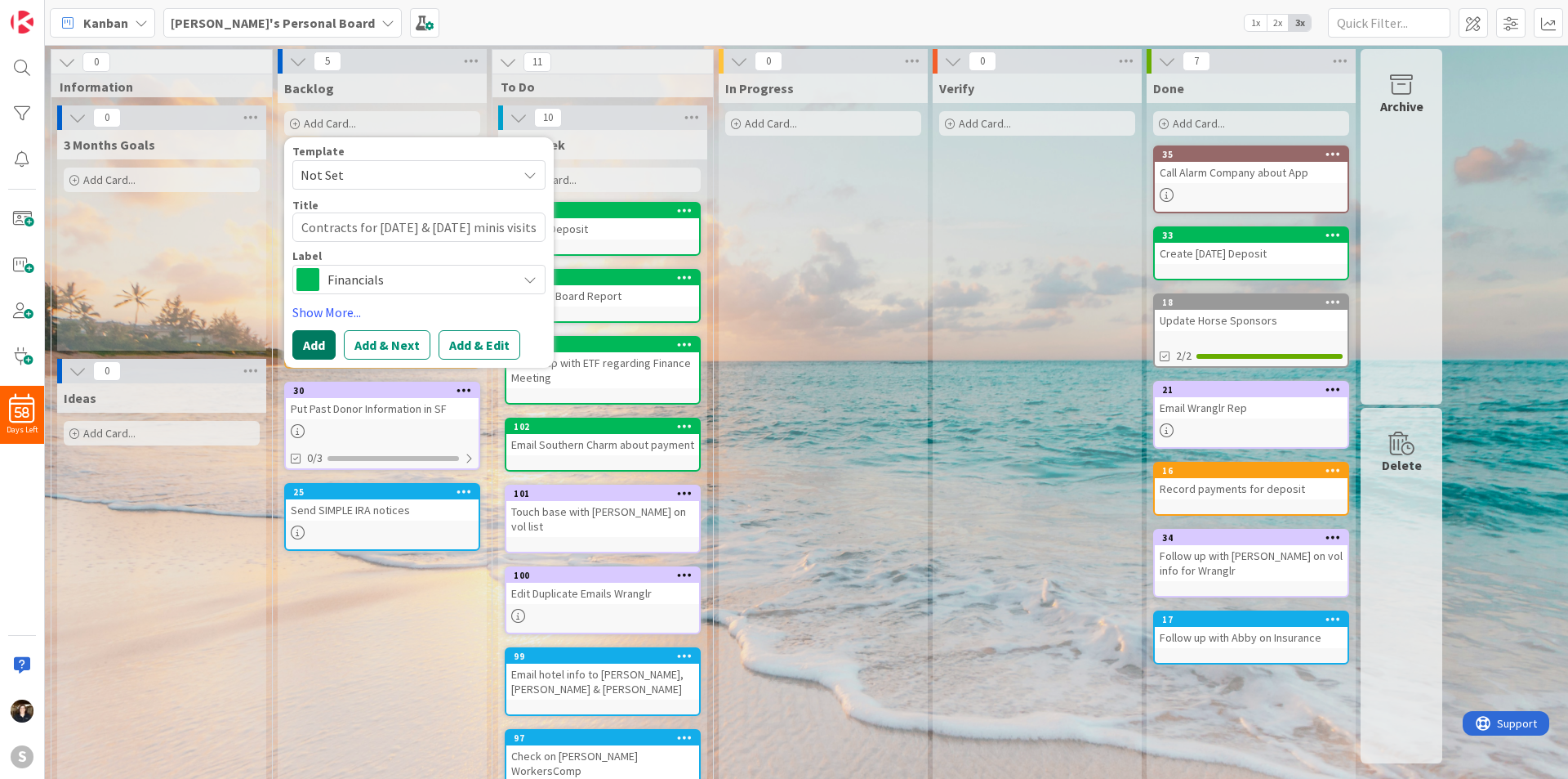
click at [316, 337] on button "Add" at bounding box center [314, 345] width 44 height 29
